Goal: Task Accomplishment & Management: Manage account settings

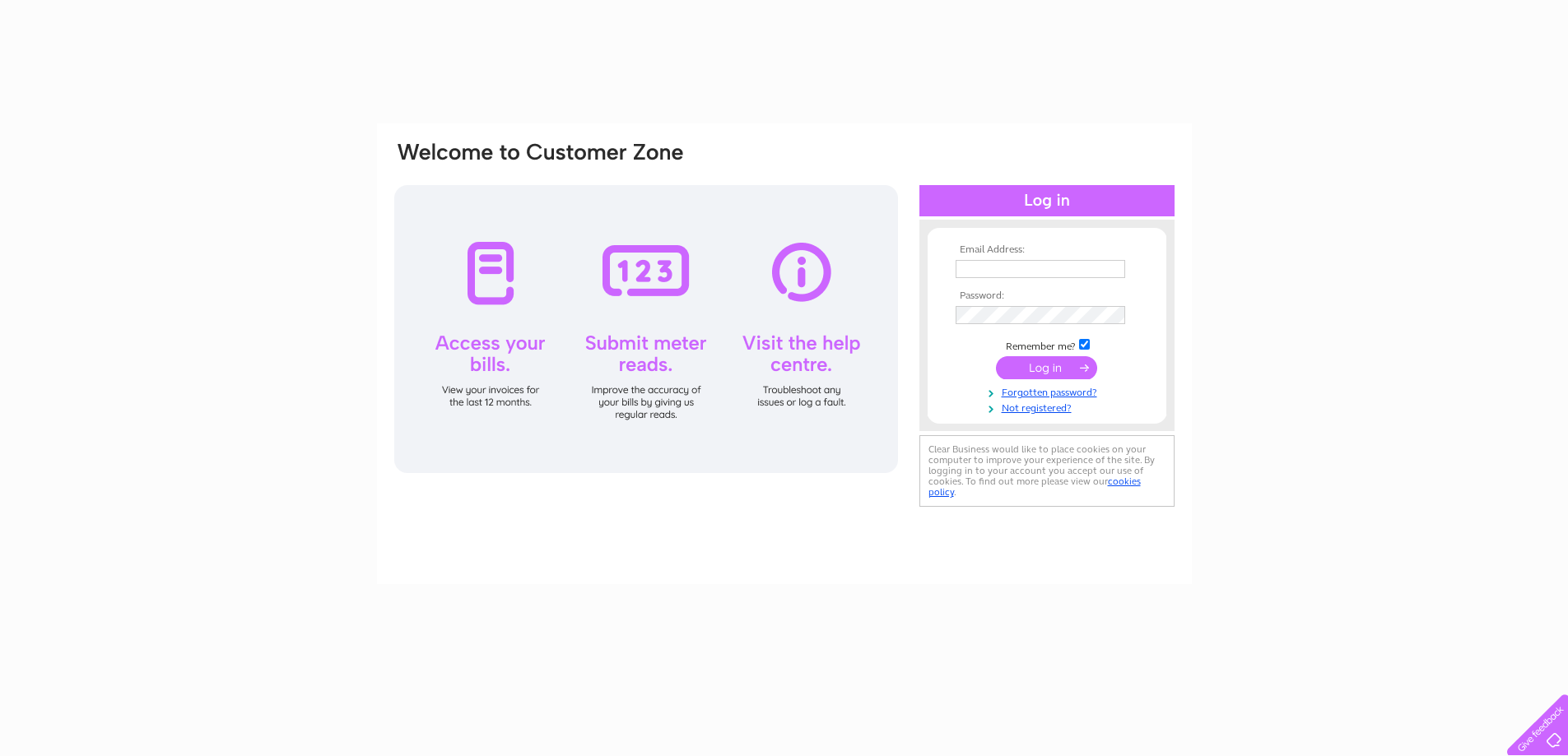
drag, startPoint x: 0, startPoint y: 0, endPoint x: 974, endPoint y: 267, distance: 1009.9
click at [974, 267] on input "text" at bounding box center [1040, 269] width 169 height 18
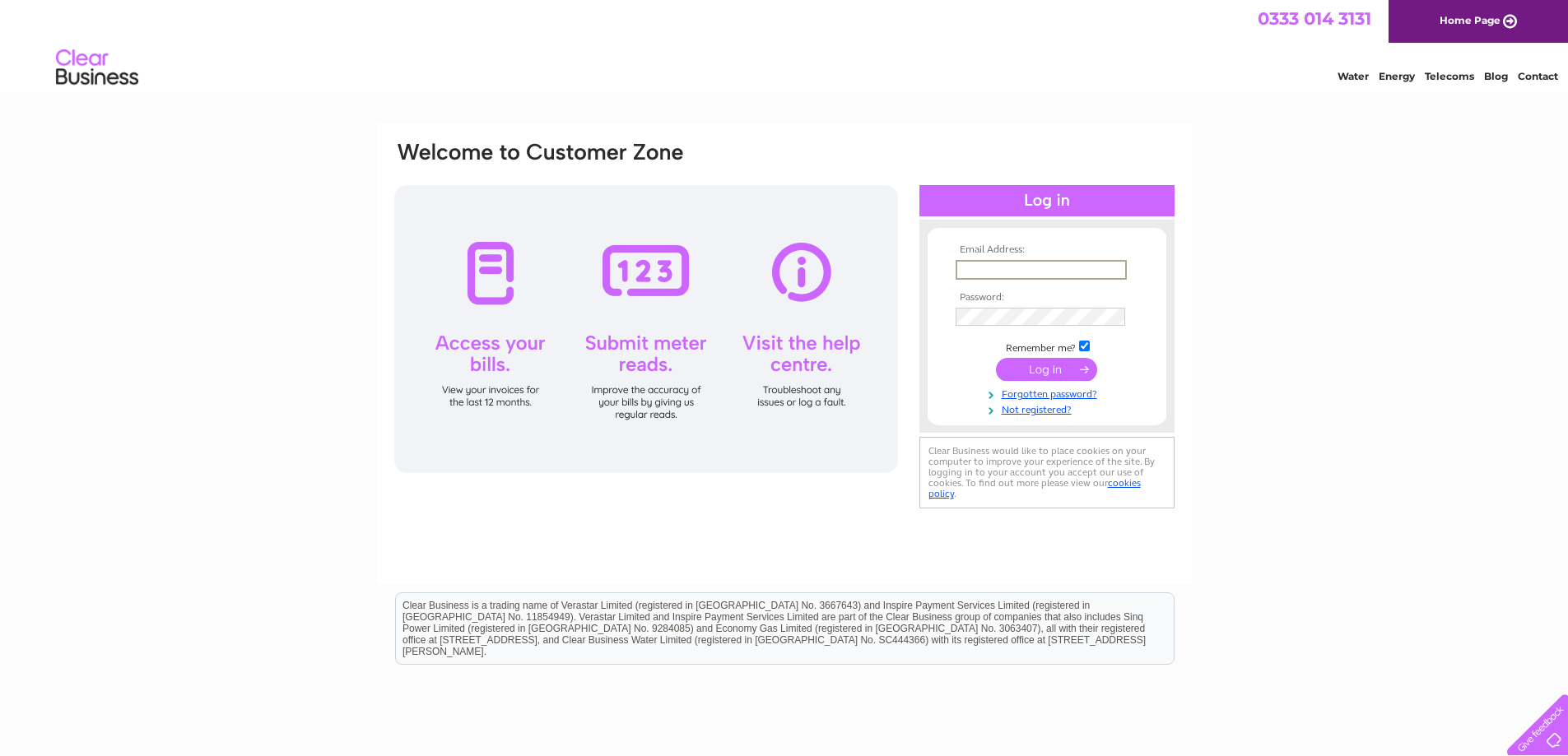
type input "gordon5gcm@gmail.com"
click at [1052, 368] on input "submit" at bounding box center [1047, 370] width 102 height 23
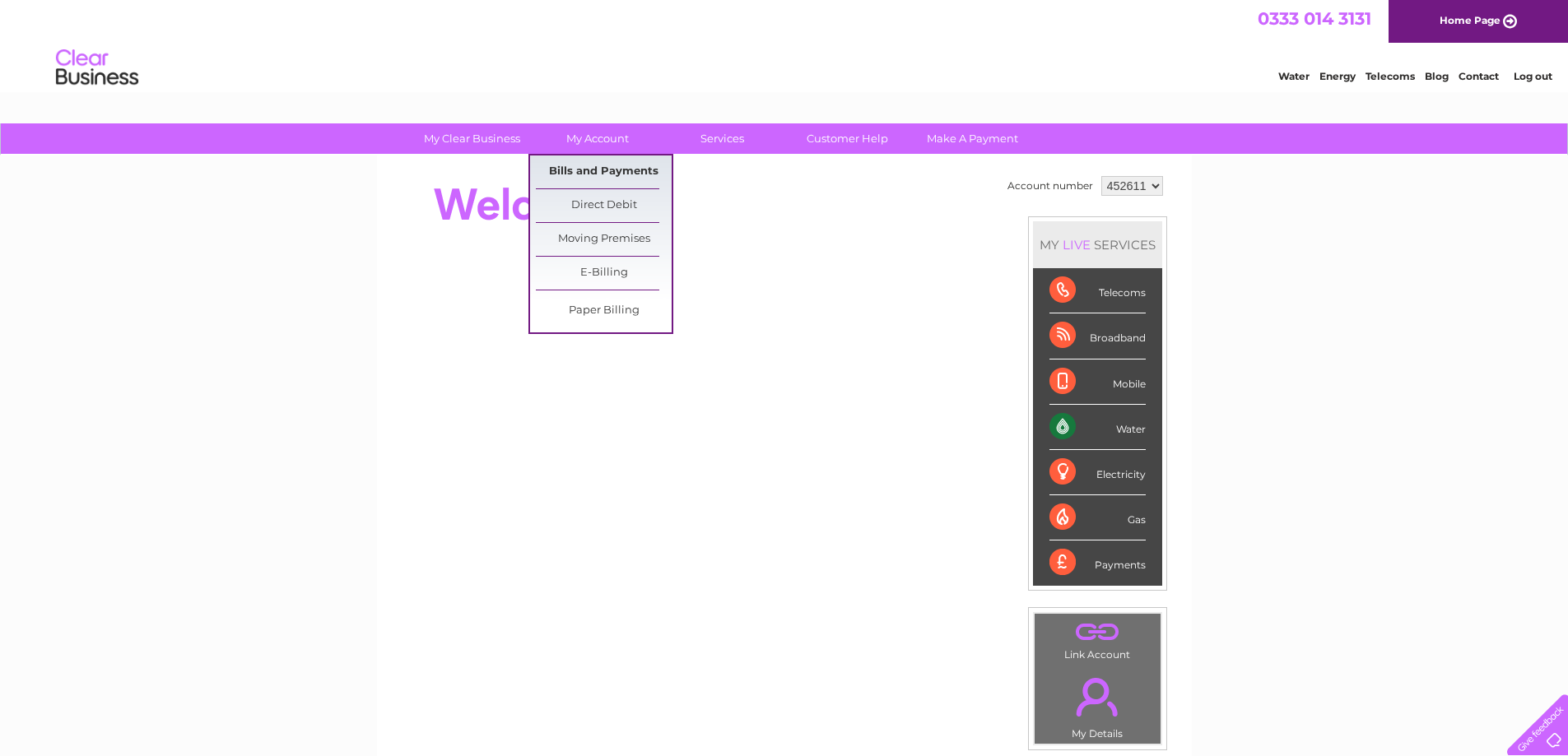
click at [611, 170] on link "Bills and Payments" at bounding box center [603, 172] width 136 height 33
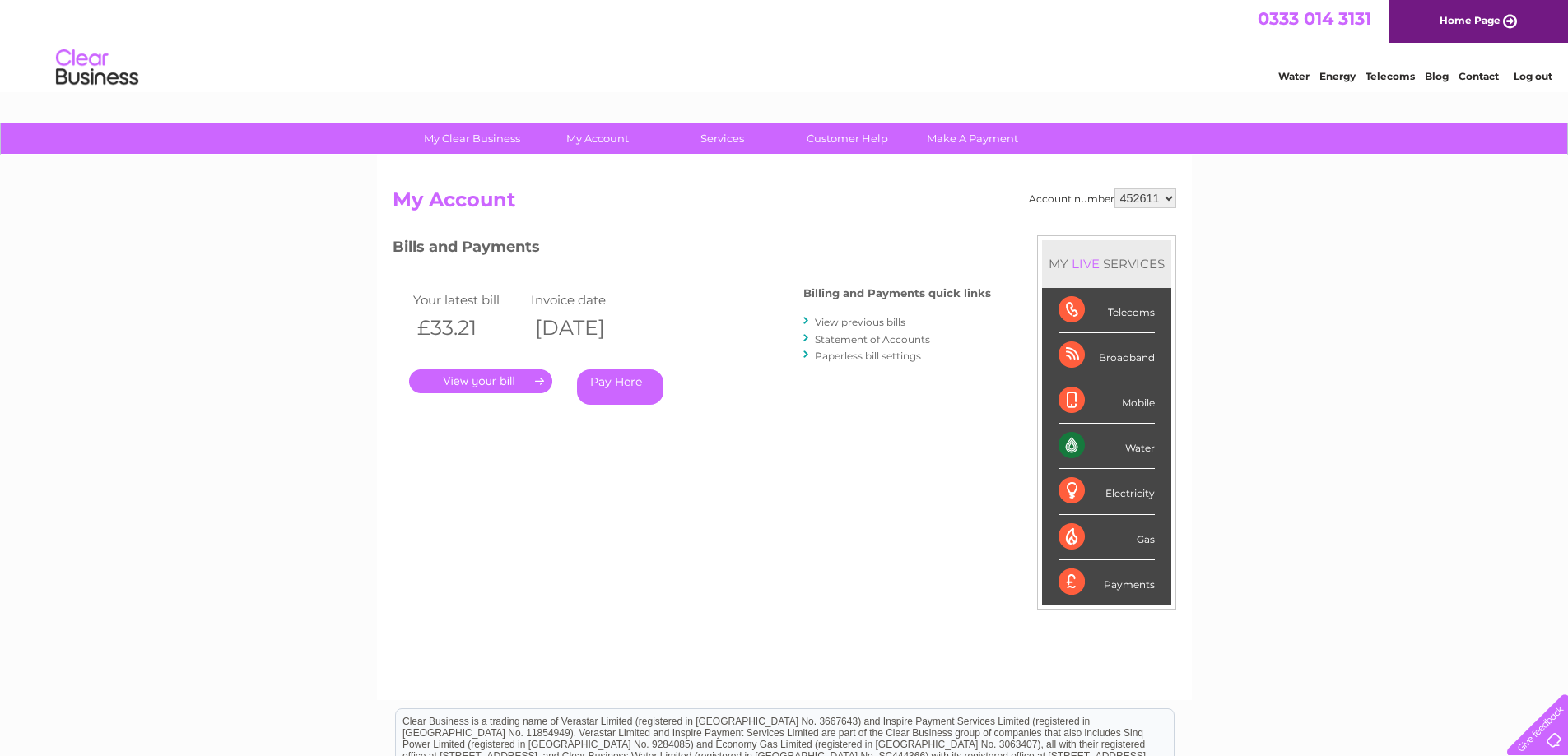
click at [480, 382] on link "." at bounding box center [480, 381] width 143 height 24
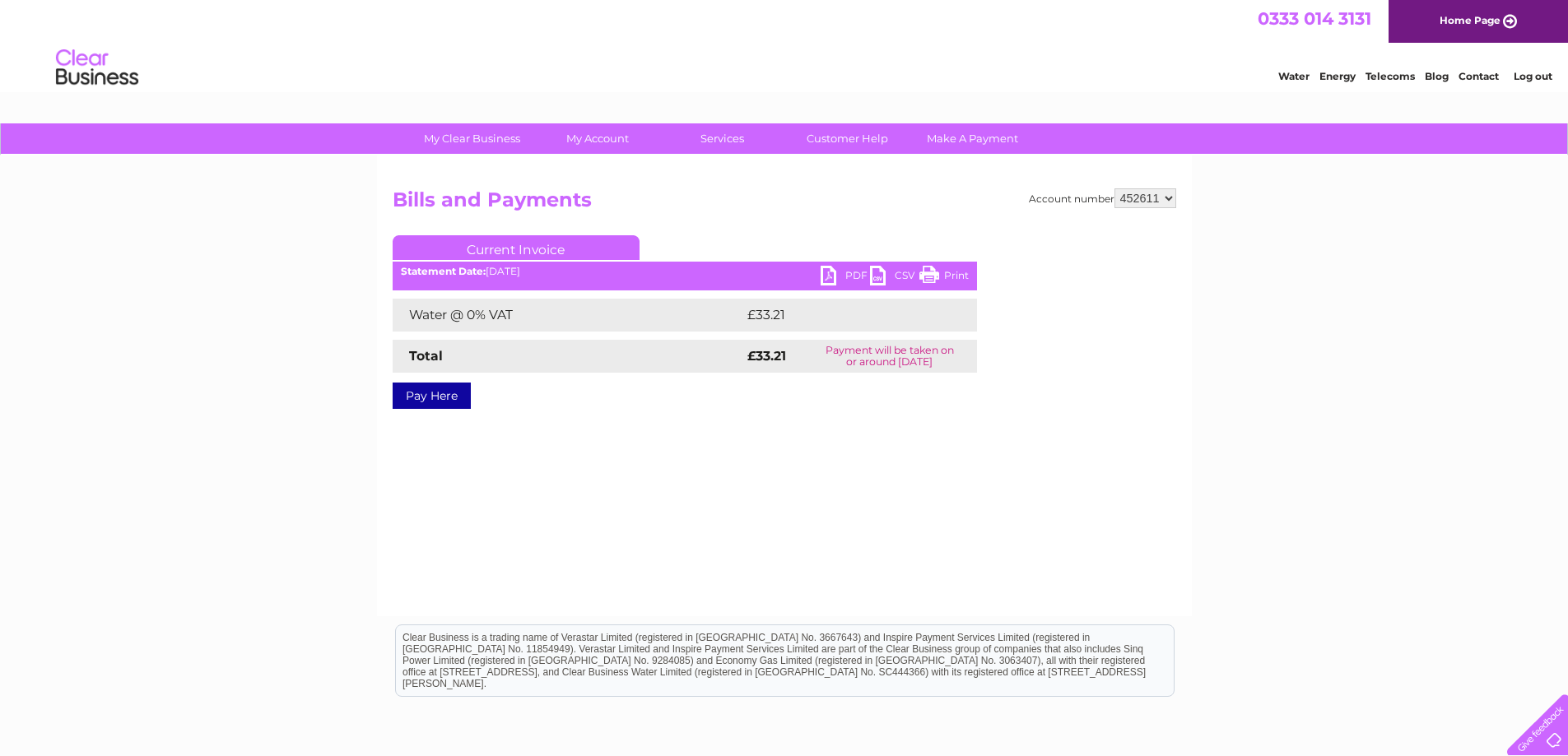
click at [845, 271] on link "PDF" at bounding box center [845, 278] width 49 height 24
